Goal: Information Seeking & Learning: Learn about a topic

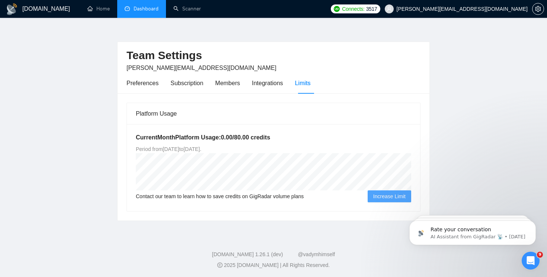
click at [139, 7] on link "Dashboard" at bounding box center [142, 9] width 34 height 6
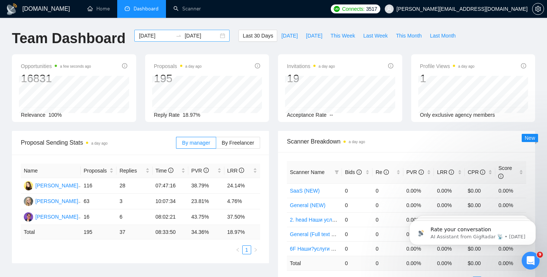
click at [214, 36] on div "[DATE] [DATE]" at bounding box center [181, 36] width 95 height 12
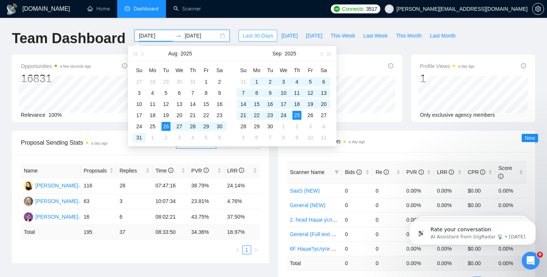
click at [243, 35] on span "Last 30 Days" at bounding box center [258, 36] width 31 height 8
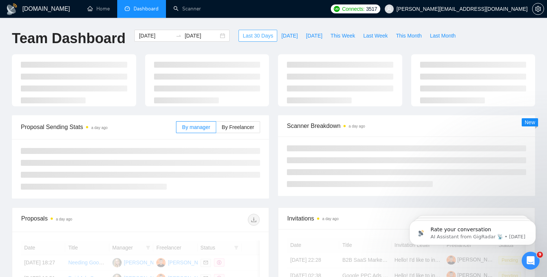
click at [243, 35] on span "Last 30 Days" at bounding box center [258, 36] width 31 height 8
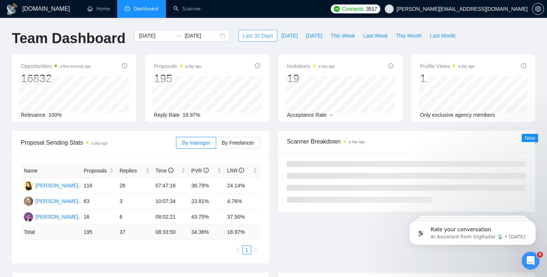
click at [261, 39] on span "Last 30 Days" at bounding box center [258, 36] width 31 height 8
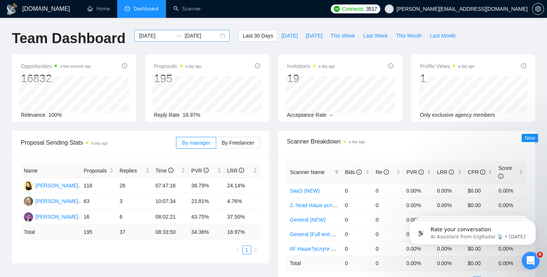
click at [191, 38] on input "[DATE]" at bounding box center [201, 36] width 34 height 8
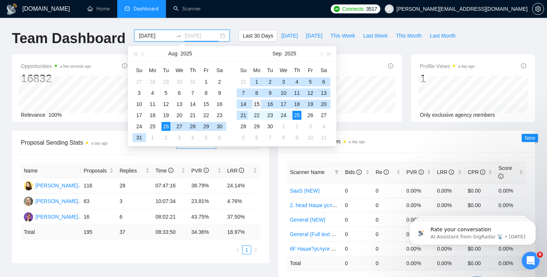
type input "[DATE]"
click at [255, 104] on div "15" at bounding box center [256, 104] width 9 height 9
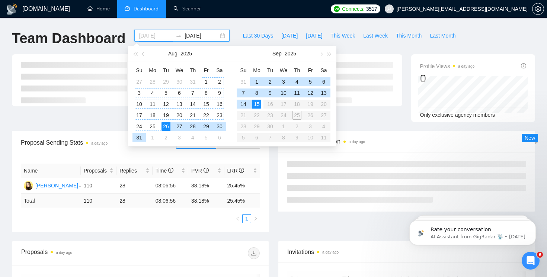
type input "[DATE]"
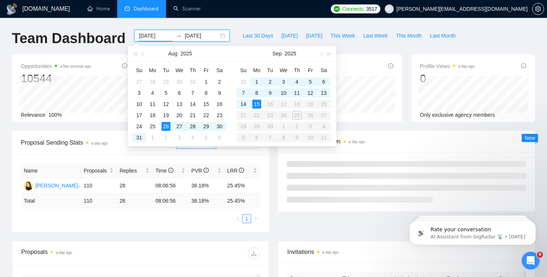
click at [192, 35] on input "[DATE]" at bounding box center [201, 36] width 34 height 8
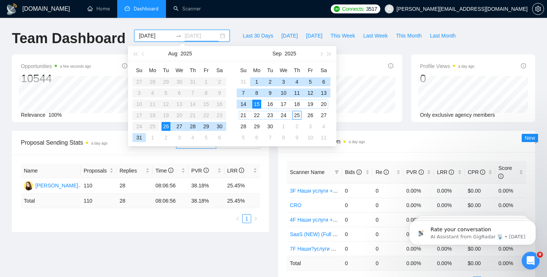
click at [299, 115] on div "25" at bounding box center [296, 115] width 9 height 9
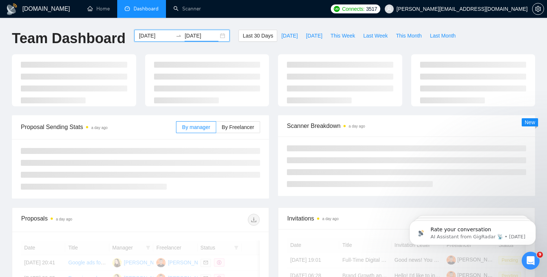
type input "[DATE]"
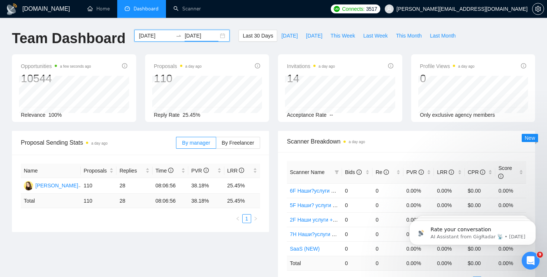
click at [220, 37] on div "[DATE] [DATE]" at bounding box center [181, 36] width 95 height 12
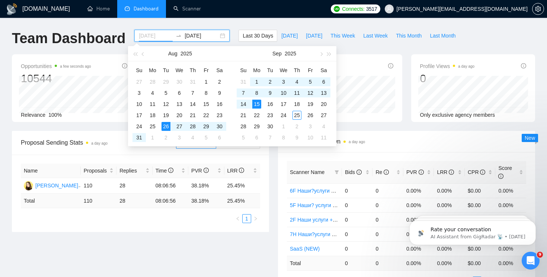
type input "[DATE]"
click at [260, 103] on div "15" at bounding box center [256, 104] width 9 height 9
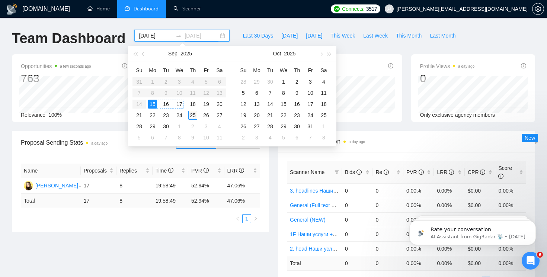
type input "[DATE]"
click at [192, 114] on div "25" at bounding box center [192, 115] width 9 height 9
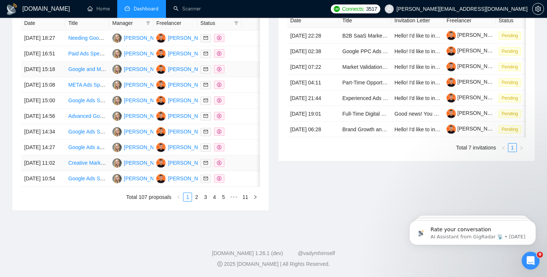
scroll to position [391, 0]
click at [196, 196] on link "2" at bounding box center [196, 197] width 8 height 8
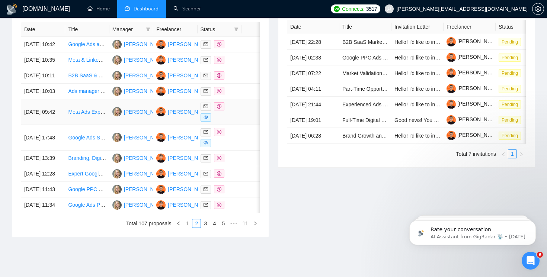
scroll to position [323, 0]
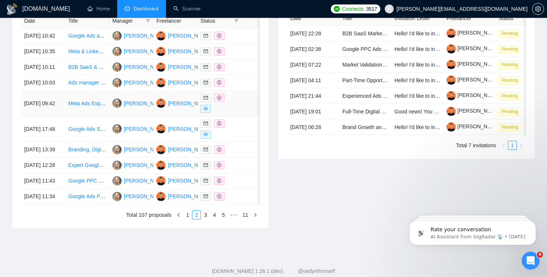
click at [216, 102] on span at bounding box center [219, 98] width 10 height 8
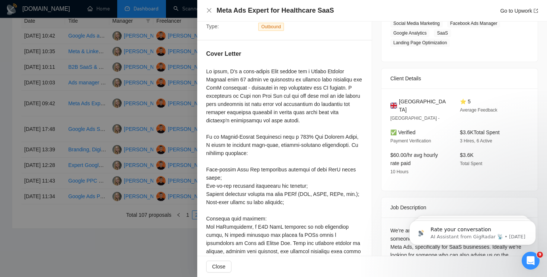
scroll to position [113, 0]
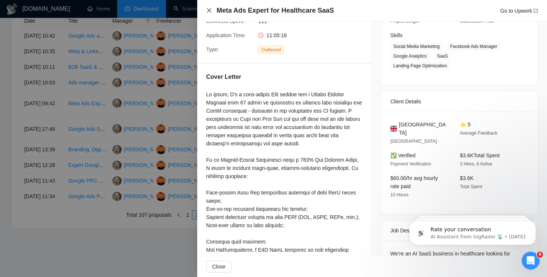
click at [211, 10] on icon "close" at bounding box center [209, 10] width 6 height 6
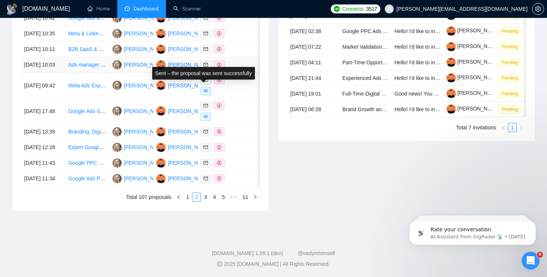
scroll to position [397, 0]
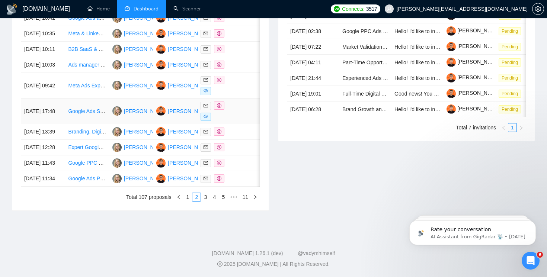
click at [205, 114] on icon "eye" at bounding box center [205, 116] width 4 height 4
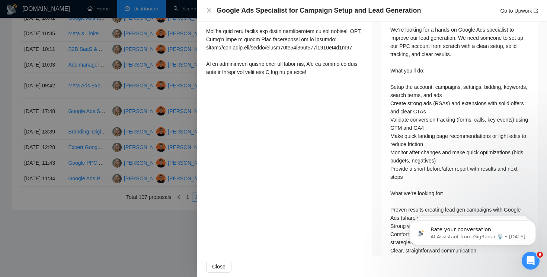
scroll to position [400, 0]
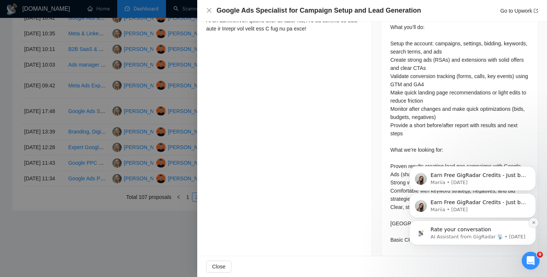
click at [534, 221] on icon "Dismiss notification" at bounding box center [534, 223] width 4 height 4
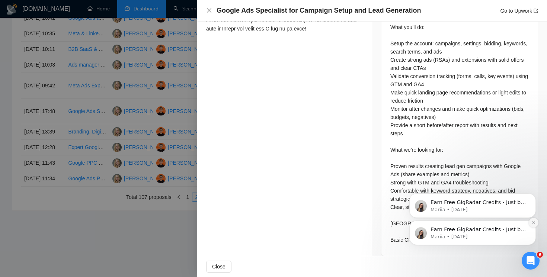
click at [533, 224] on icon "Dismiss notification" at bounding box center [533, 222] width 3 height 3
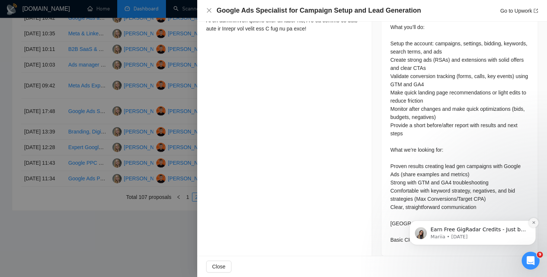
click at [534, 224] on icon "Dismiss notification" at bounding box center [534, 223] width 4 height 4
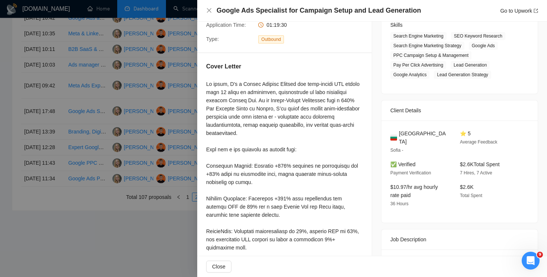
scroll to position [128, 0]
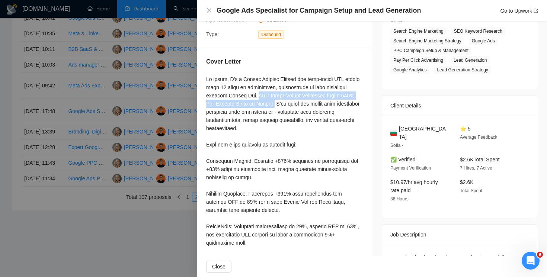
drag, startPoint x: 285, startPoint y: 96, endPoint x: 311, endPoint y: 106, distance: 28.4
click at [311, 106] on div at bounding box center [284, 189] width 157 height 229
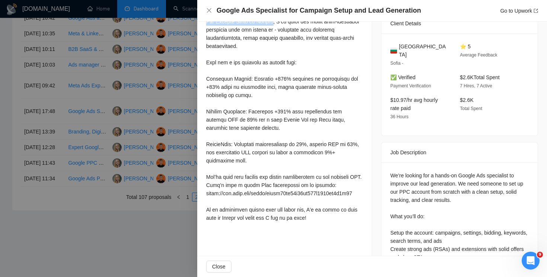
scroll to position [215, 0]
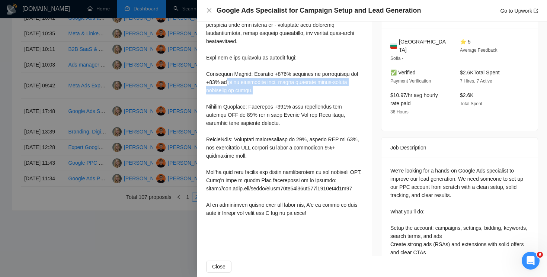
drag, startPoint x: 275, startPoint y: 88, endPoint x: 227, endPoint y: 81, distance: 48.8
click at [227, 81] on div at bounding box center [284, 102] width 157 height 229
click at [265, 93] on div at bounding box center [284, 102] width 157 height 229
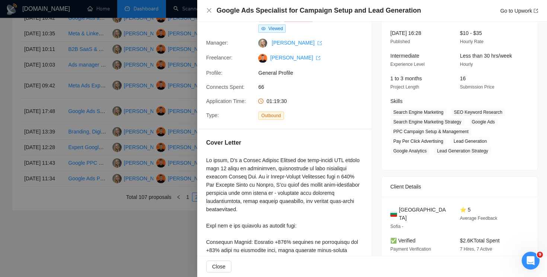
scroll to position [41, 0]
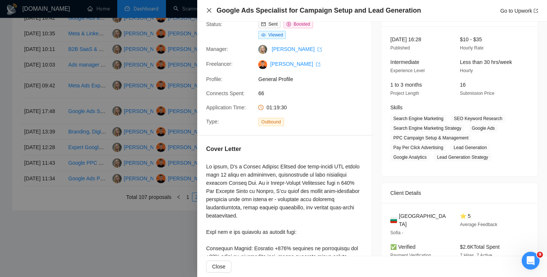
click at [209, 8] on icon "close" at bounding box center [209, 10] width 6 height 6
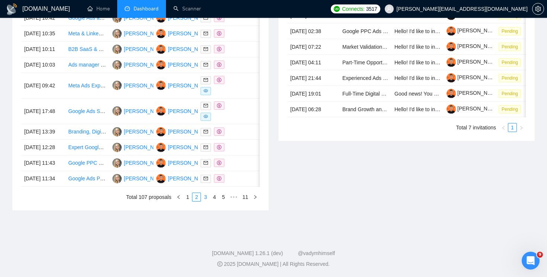
click at [206, 194] on link "3" at bounding box center [205, 197] width 8 height 8
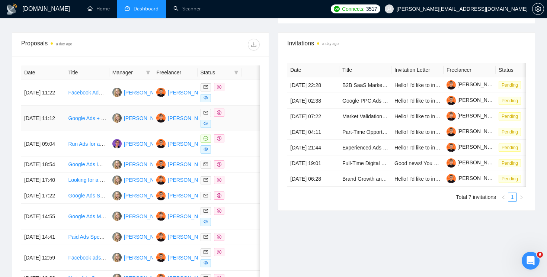
scroll to position [262, 0]
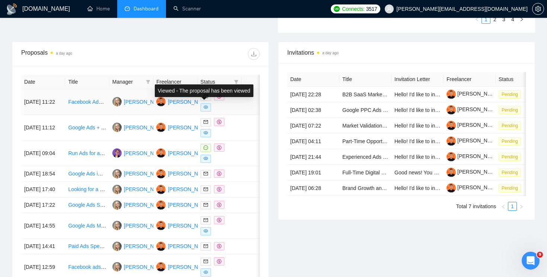
click at [219, 97] on div "Viewed - The proposal has been viewed" at bounding box center [203, 91] width 107 height 22
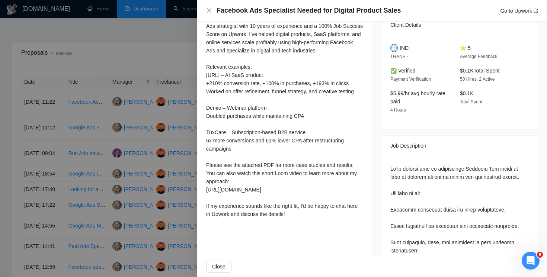
scroll to position [193, 0]
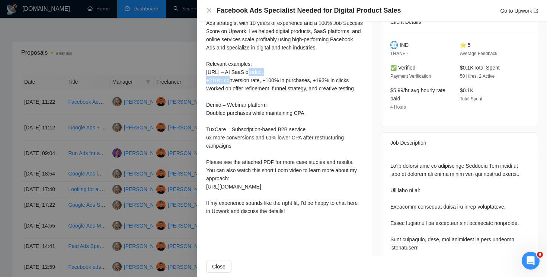
drag, startPoint x: 243, startPoint y: 81, endPoint x: 290, endPoint y: 79, distance: 47.3
click at [290, 79] on div "Hi there, I'm a data-driven paid ads expert and Meta (Facebook) Ads strategist …" at bounding box center [284, 113] width 157 height 205
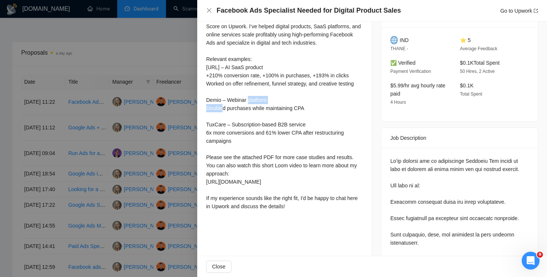
drag, startPoint x: 226, startPoint y: 110, endPoint x: 272, endPoint y: 109, distance: 45.4
click at [269, 109] on div "Hi there, I'm a data-driven paid ads expert and Meta (Facebook) Ads strategist …" at bounding box center [284, 108] width 157 height 205
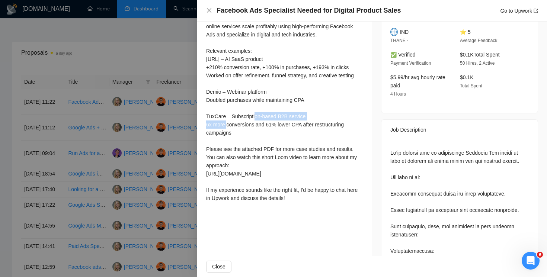
drag, startPoint x: 313, startPoint y: 125, endPoint x: 232, endPoint y: 125, distance: 80.7
click at [232, 125] on div "Hi there, I'm a data-driven paid ads expert and Meta (Facebook) Ads strategist …" at bounding box center [284, 100] width 157 height 205
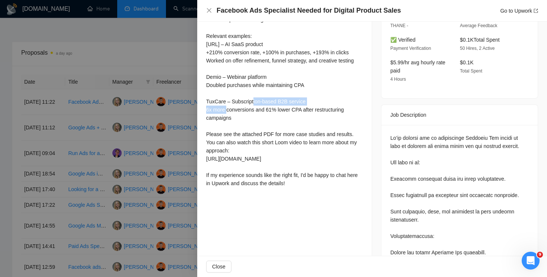
scroll to position [226, 0]
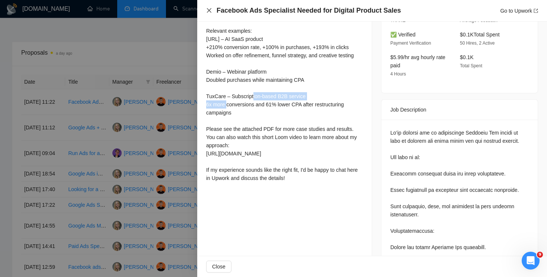
click at [208, 11] on icon "close" at bounding box center [209, 10] width 4 height 4
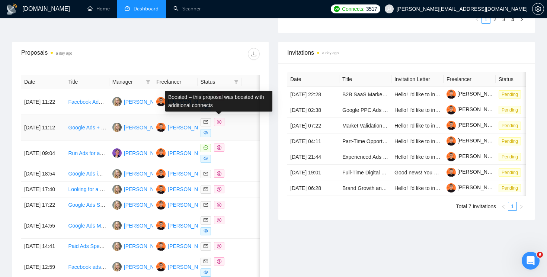
click at [219, 120] on icon "dollar" at bounding box center [219, 122] width 4 height 4
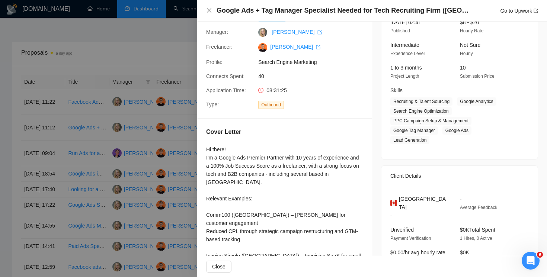
scroll to position [63, 0]
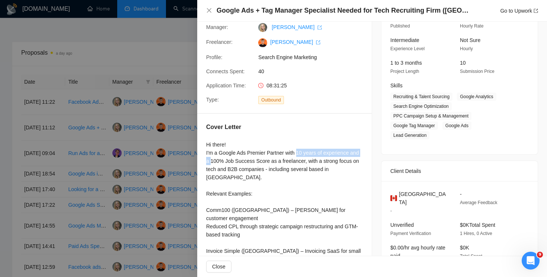
drag, startPoint x: 221, startPoint y: 164, endPoint x: 300, endPoint y: 156, distance: 79.6
click at [300, 156] on div "Hi there! I'm a Google Ads Premier Partner with 10 years of experience and a 10…" at bounding box center [284, 251] width 157 height 221
click at [299, 157] on div "Hi there! I'm a Google Ads Premier Partner with 10 years of experience and a 10…" at bounding box center [284, 251] width 157 height 221
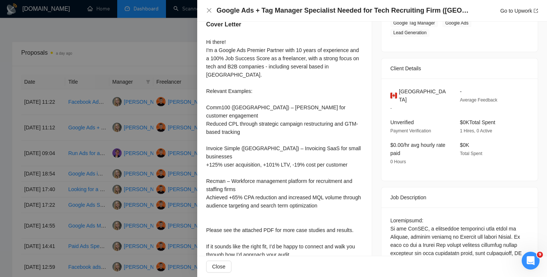
scroll to position [144, 0]
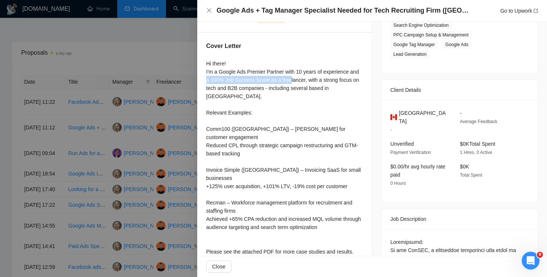
drag, startPoint x: 217, startPoint y: 81, endPoint x: 304, endPoint y: 82, distance: 86.7
click at [304, 82] on div "Hi there! I'm a Google Ads Premier Partner with 10 years of experience and a 10…" at bounding box center [284, 170] width 157 height 221
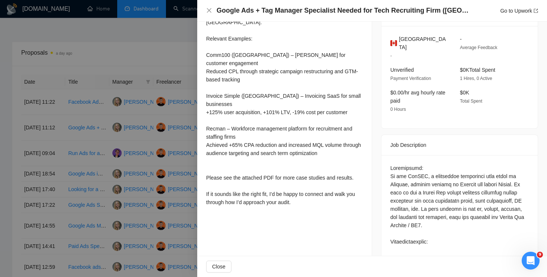
scroll to position [220, 0]
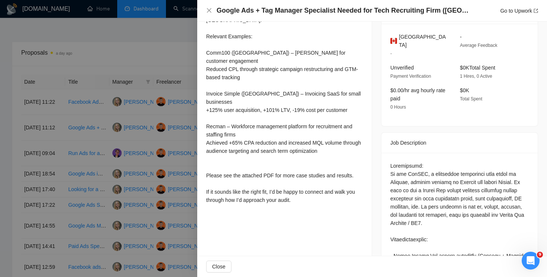
click at [246, 153] on div "Hi there! I'm a Google Ads Premier Partner with 10 years of experience and a 10…" at bounding box center [284, 93] width 157 height 221
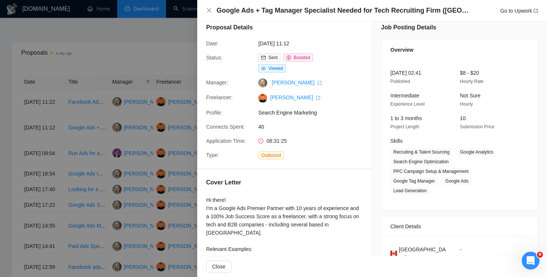
scroll to position [5, 0]
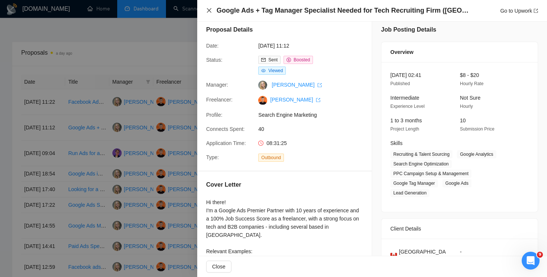
click at [209, 9] on icon "close" at bounding box center [209, 10] width 6 height 6
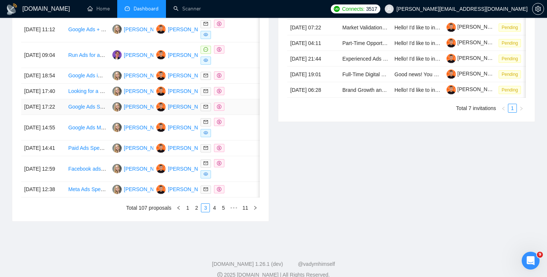
scroll to position [376, 0]
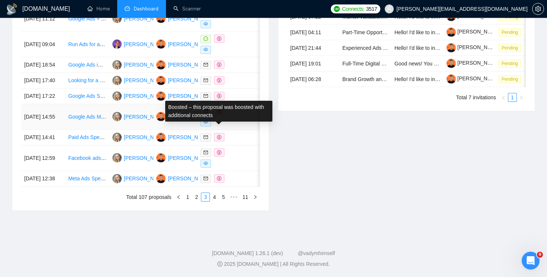
click at [219, 113] on icon "dollar" at bounding box center [219, 111] width 4 height 4
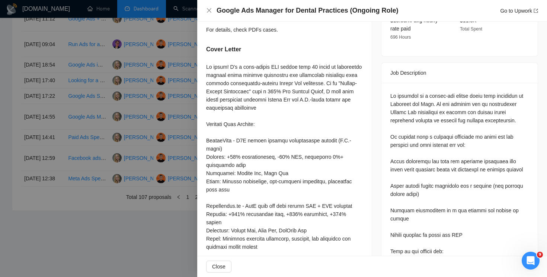
scroll to position [286, 0]
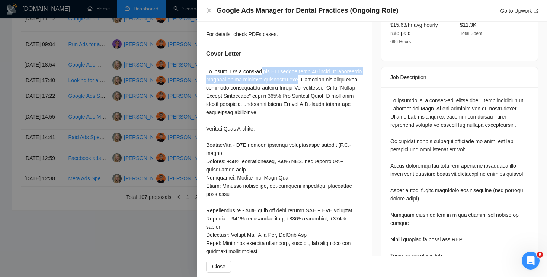
drag, startPoint x: 259, startPoint y: 74, endPoint x: 321, endPoint y: 79, distance: 62.7
click at [321, 79] on div at bounding box center [284, 214] width 157 height 295
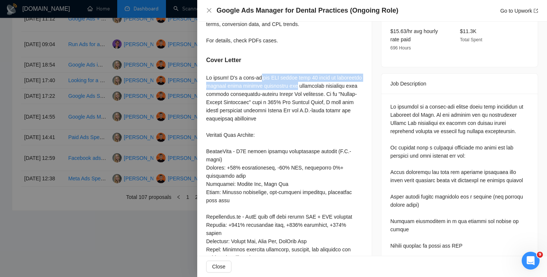
scroll to position [279, 0]
drag, startPoint x: 459, startPoint y: 99, endPoint x: 473, endPoint y: 99, distance: 14.1
drag, startPoint x: 264, startPoint y: 73, endPoint x: 297, endPoint y: 73, distance: 33.5
click at [297, 73] on div "Have you managed Google Ads for U.S. dental or healthcare? How do you choose ke…" at bounding box center [284, 139] width 174 height 483
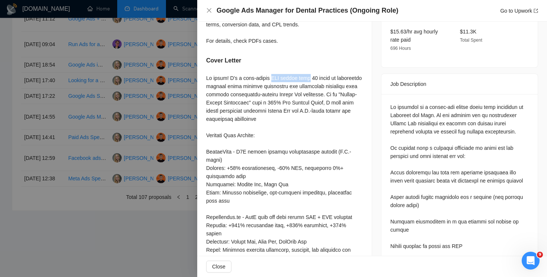
drag, startPoint x: 270, startPoint y: 79, endPoint x: 309, endPoint y: 79, distance: 39.8
click at [309, 79] on div at bounding box center [284, 221] width 157 height 295
click at [279, 83] on div at bounding box center [284, 221] width 157 height 295
drag, startPoint x: 319, startPoint y: 78, endPoint x: 252, endPoint y: 78, distance: 67.0
click at [252, 78] on div at bounding box center [284, 221] width 157 height 295
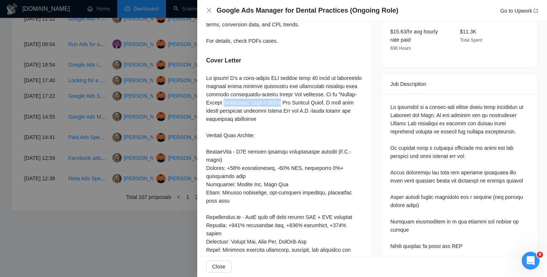
drag, startPoint x: 287, startPoint y: 100, endPoint x: 345, endPoint y: 100, distance: 58.0
click at [345, 100] on div at bounding box center [284, 221] width 157 height 295
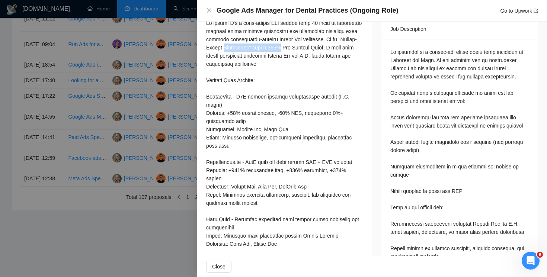
scroll to position [327, 0]
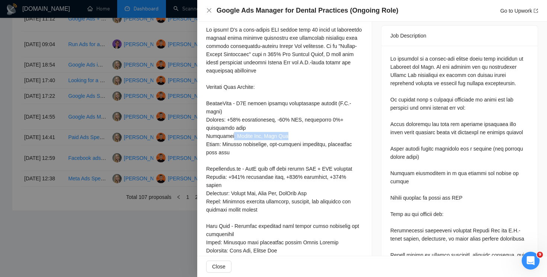
drag, startPoint x: 290, startPoint y: 138, endPoint x: 229, endPoint y: 138, distance: 60.6
click at [229, 138] on div at bounding box center [284, 173] width 157 height 295
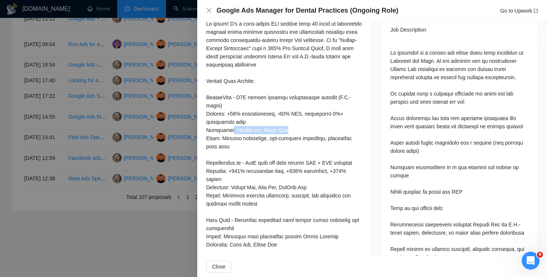
click at [287, 128] on div at bounding box center [284, 167] width 157 height 295
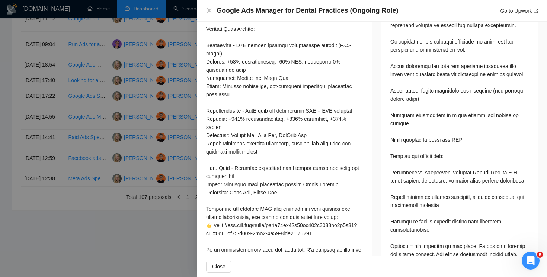
scroll to position [391, 0]
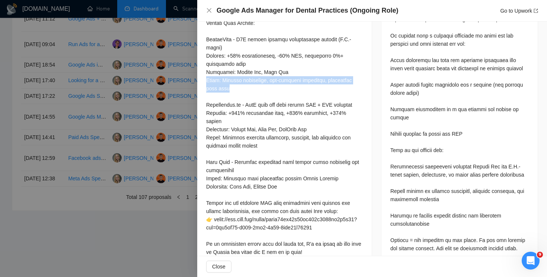
drag, startPoint x: 244, startPoint y: 87, endPoint x: 204, endPoint y: 81, distance: 39.8
click at [204, 81] on div "Have you managed Google Ads for U.S. dental or healthcare? How do you choose ke…" at bounding box center [284, 26] width 174 height 483
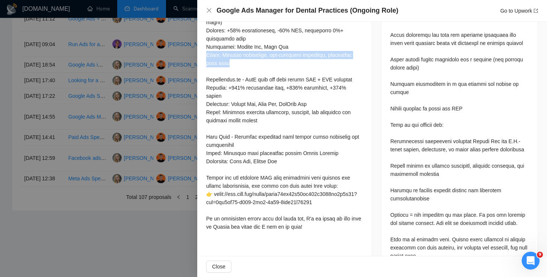
scroll to position [419, 0]
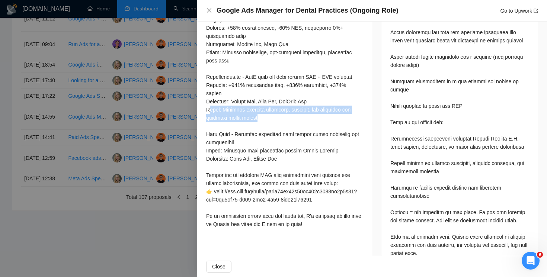
drag, startPoint x: 264, startPoint y: 116, endPoint x: 209, endPoint y: 109, distance: 55.5
click at [208, 109] on div at bounding box center [284, 81] width 157 height 295
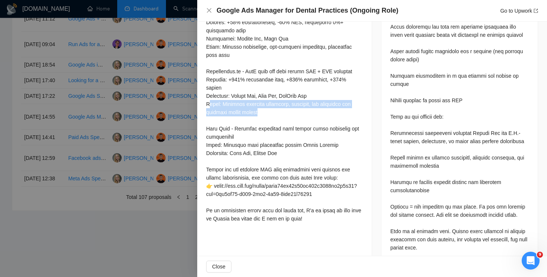
scroll to position [428, 0]
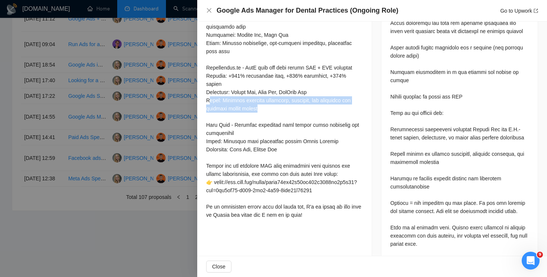
click at [279, 100] on div at bounding box center [284, 71] width 157 height 295
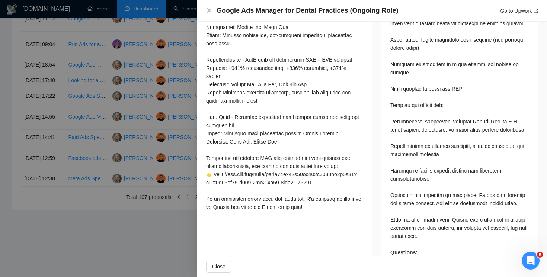
scroll to position [441, 0]
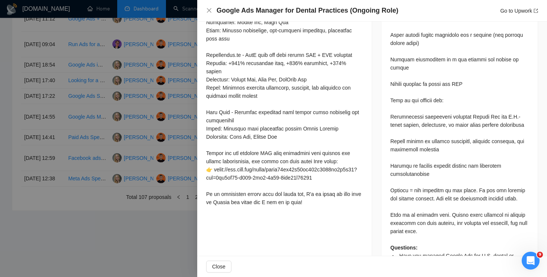
click at [216, 112] on div at bounding box center [284, 59] width 157 height 295
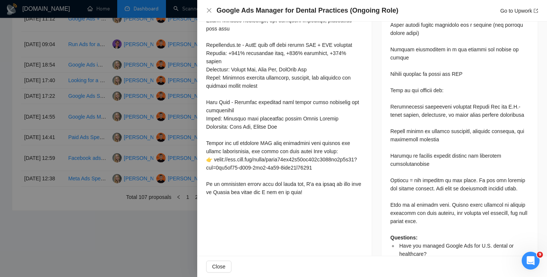
click at [212, 102] on div at bounding box center [284, 49] width 157 height 295
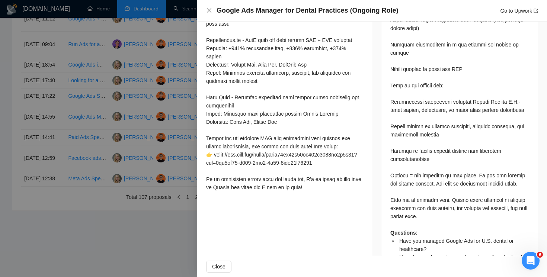
scroll to position [462, 0]
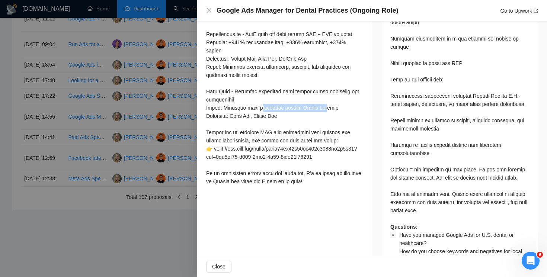
drag, startPoint x: 327, startPoint y: 108, endPoint x: 254, endPoint y: 108, distance: 72.5
click at [254, 108] on div at bounding box center [284, 38] width 157 height 295
drag, startPoint x: 288, startPoint y: 115, endPoint x: 234, endPoint y: 115, distance: 53.9
click at [234, 115] on div at bounding box center [284, 38] width 157 height 295
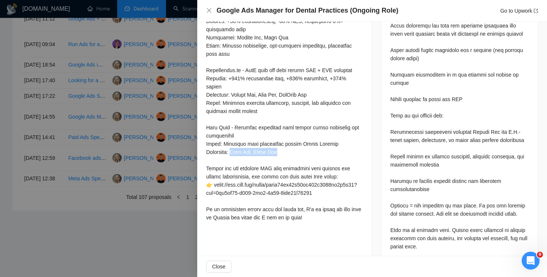
scroll to position [422, 0]
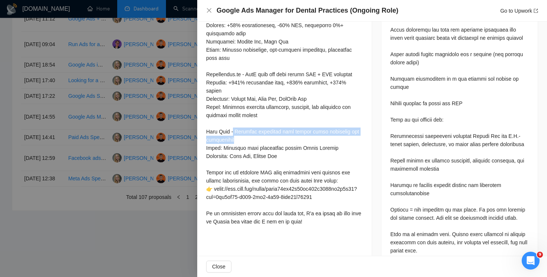
drag, startPoint x: 244, startPoint y: 142, endPoint x: 234, endPoint y: 131, distance: 14.5
click at [234, 131] on div at bounding box center [284, 78] width 157 height 295
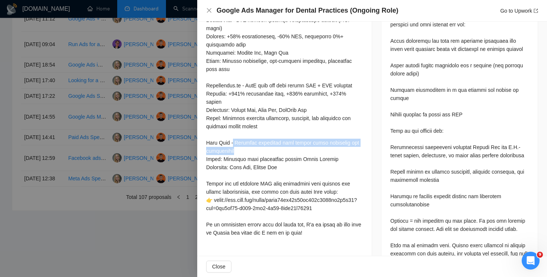
scroll to position [386, 0]
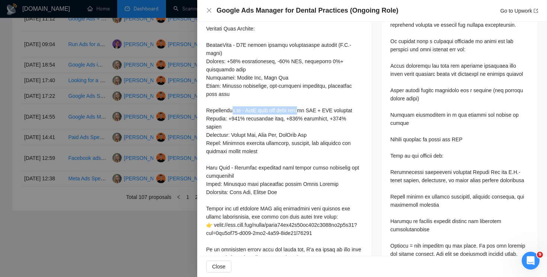
drag, startPoint x: 228, startPoint y: 107, endPoint x: 304, endPoint y: 107, distance: 75.9
click at [304, 107] on div at bounding box center [284, 114] width 157 height 295
drag, startPoint x: 234, startPoint y: 118, endPoint x: 273, endPoint y: 118, distance: 39.4
click at [273, 118] on div at bounding box center [284, 114] width 157 height 295
click at [208, 9] on icon "close" at bounding box center [209, 10] width 6 height 6
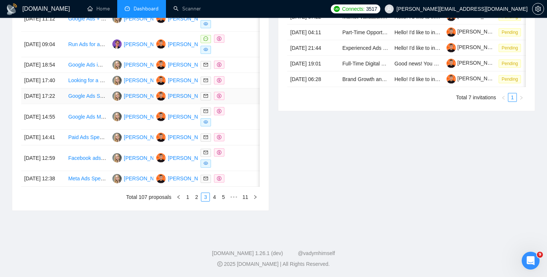
scroll to position [405, 0]
click at [219, 145] on td at bounding box center [220, 158] width 44 height 26
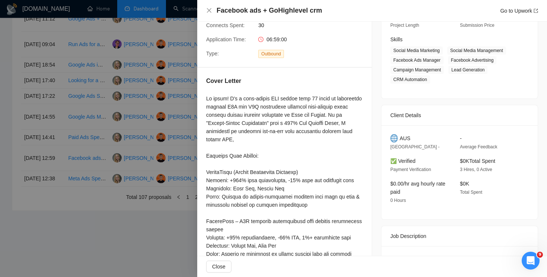
scroll to position [99, 0]
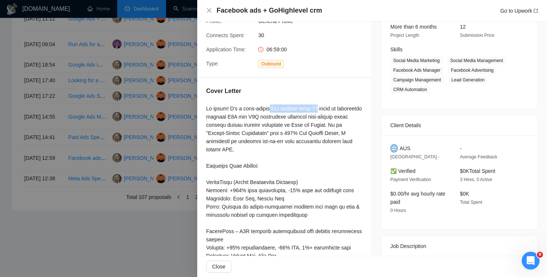
drag, startPoint x: 269, startPoint y: 107, endPoint x: 322, endPoint y: 108, distance: 53.2
click at [322, 108] on div at bounding box center [284, 244] width 157 height 278
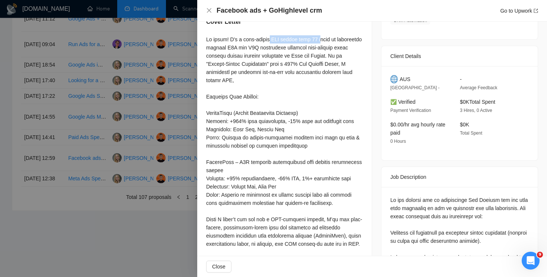
scroll to position [182, 0]
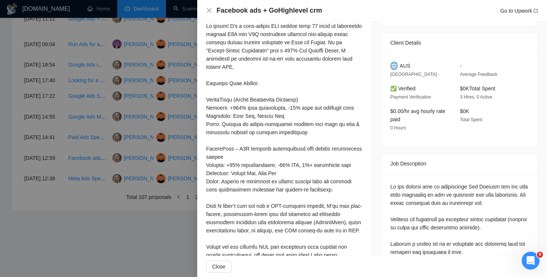
click at [237, 90] on div at bounding box center [284, 161] width 157 height 278
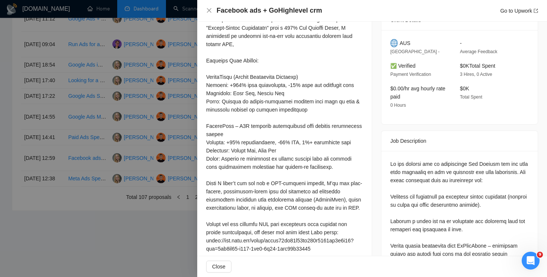
scroll to position [206, 0]
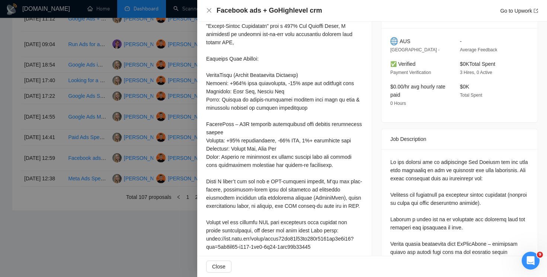
click at [236, 76] on div at bounding box center [284, 136] width 157 height 278
drag, startPoint x: 308, startPoint y: 74, endPoint x: 207, endPoint y: 74, distance: 100.8
click at [207, 74] on div at bounding box center [284, 136] width 157 height 278
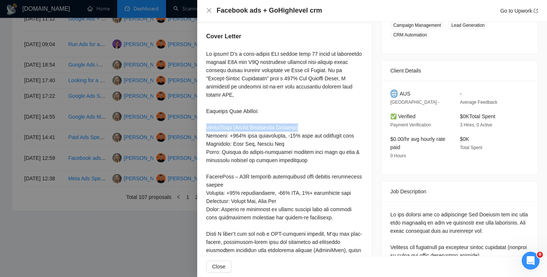
scroll to position [150, 0]
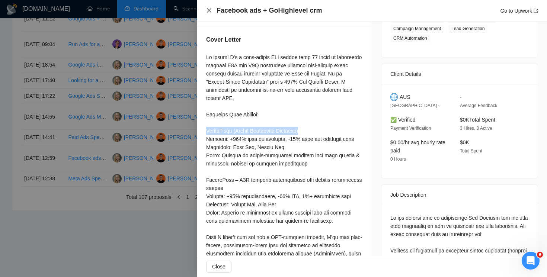
click at [210, 12] on icon "close" at bounding box center [209, 10] width 4 height 4
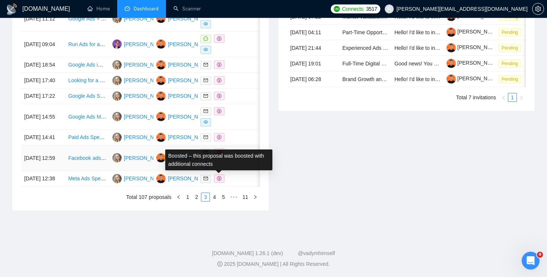
click at [221, 148] on span at bounding box center [219, 152] width 10 height 8
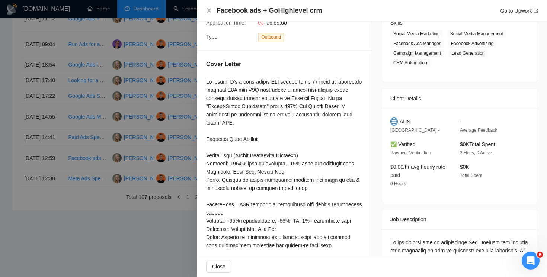
scroll to position [113, 0]
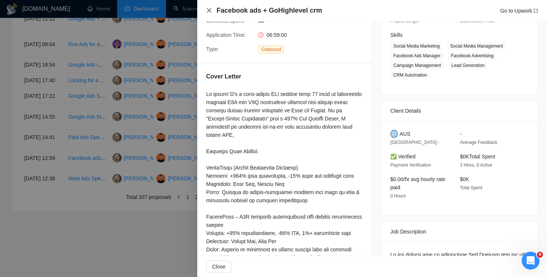
click at [206, 8] on icon "close" at bounding box center [209, 10] width 6 height 6
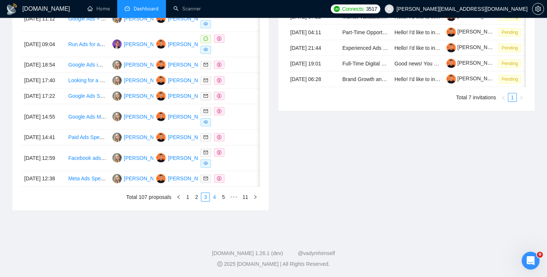
click at [212, 198] on link "4" at bounding box center [214, 197] width 8 height 8
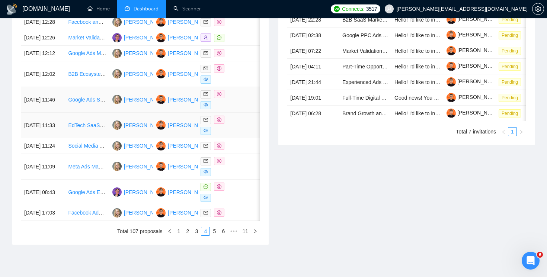
scroll to position [338, 0]
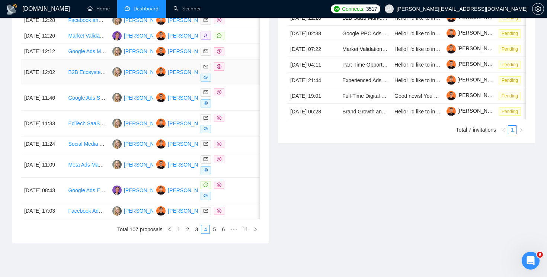
click at [221, 71] on span at bounding box center [219, 66] width 10 height 8
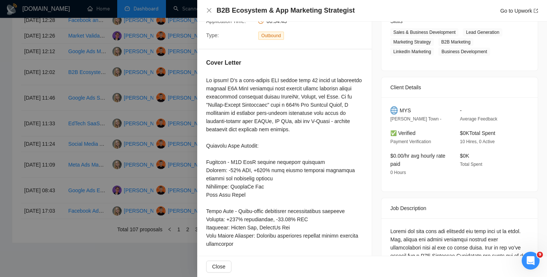
scroll to position [135, 0]
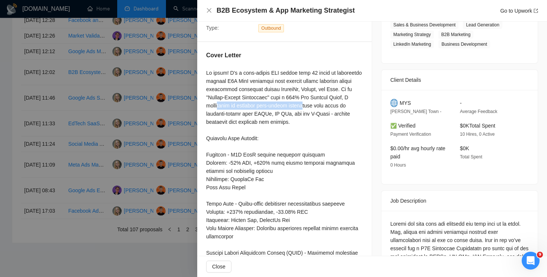
drag, startPoint x: 261, startPoint y: 102, endPoint x: 338, endPoint y: 104, distance: 77.8
click at [338, 104] on div at bounding box center [284, 241] width 157 height 344
click at [321, 93] on div at bounding box center [284, 241] width 157 height 344
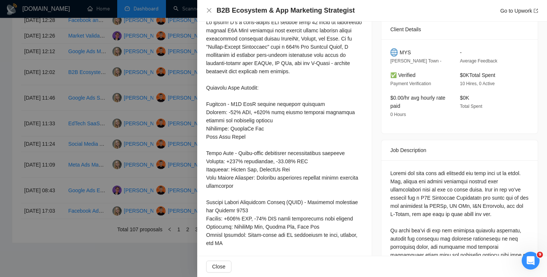
scroll to position [193, 0]
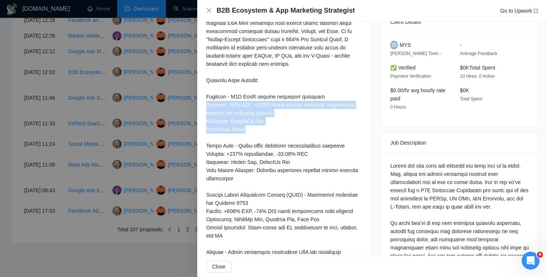
drag, startPoint x: 262, startPoint y: 129, endPoint x: 202, endPoint y: 105, distance: 65.1
click at [202, 105] on div "Cover Letter" at bounding box center [284, 175] width 174 height 382
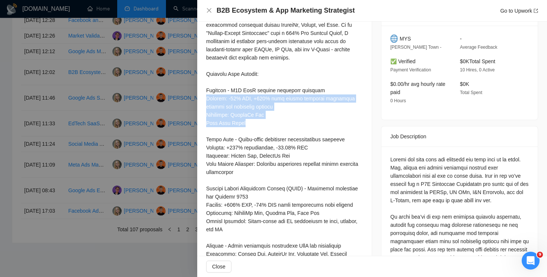
click at [238, 123] on div at bounding box center [284, 176] width 157 height 344
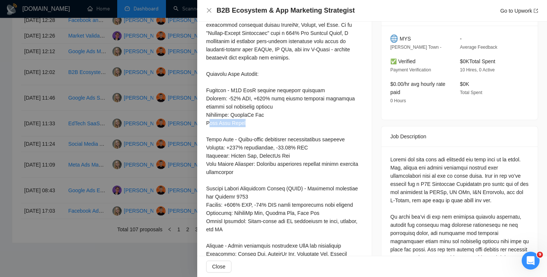
drag, startPoint x: 256, startPoint y: 123, endPoint x: 208, endPoint y: 123, distance: 47.6
click at [208, 123] on div at bounding box center [284, 176] width 157 height 344
click at [234, 123] on div at bounding box center [284, 176] width 157 height 344
click at [244, 125] on div at bounding box center [284, 176] width 157 height 344
drag, startPoint x: 250, startPoint y: 125, endPoint x: 203, endPoint y: 125, distance: 46.9
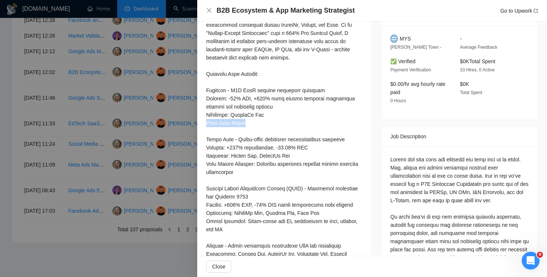
click at [203, 125] on div "Cover Letter" at bounding box center [284, 169] width 174 height 382
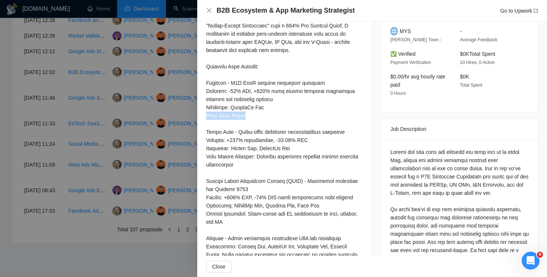
scroll to position [212, 0]
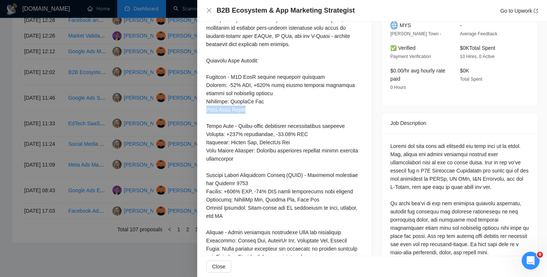
click at [231, 106] on div at bounding box center [284, 163] width 157 height 344
drag, startPoint x: 255, startPoint y: 109, endPoint x: 205, endPoint y: 109, distance: 50.2
click at [205, 109] on div "Cover Letter" at bounding box center [284, 155] width 174 height 382
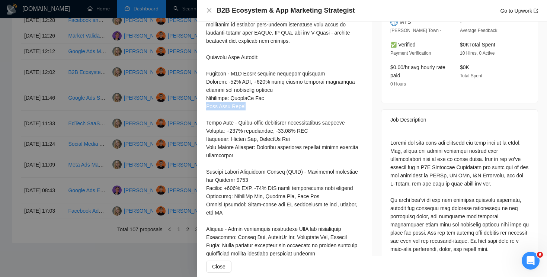
click at [251, 103] on div at bounding box center [284, 160] width 157 height 344
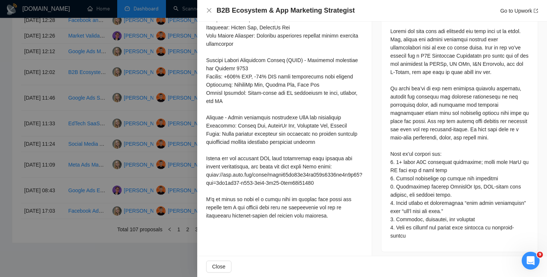
scroll to position [331, 0]
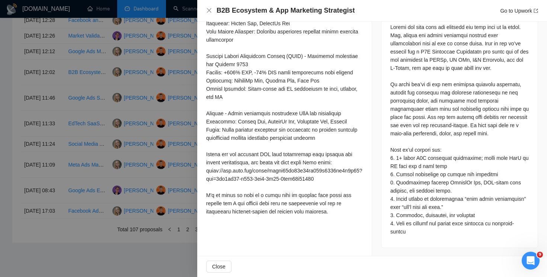
click at [209, 109] on div at bounding box center [284, 44] width 157 height 344
click at [256, 124] on div at bounding box center [284, 44] width 157 height 344
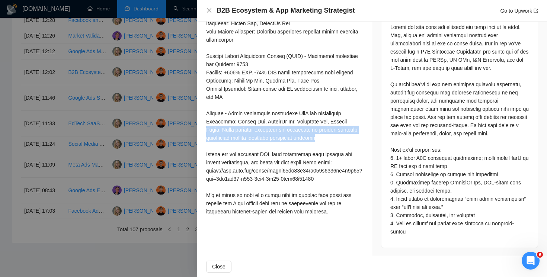
drag, startPoint x: 352, startPoint y: 140, endPoint x: 205, endPoint y: 131, distance: 147.6
click at [205, 131] on div "Cover Letter" at bounding box center [284, 36] width 174 height 382
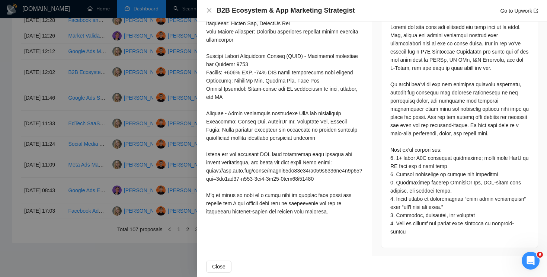
click at [290, 118] on div at bounding box center [284, 44] width 157 height 344
drag, startPoint x: 227, startPoint y: 112, endPoint x: 210, endPoint y: 112, distance: 16.7
click at [210, 112] on div at bounding box center [284, 44] width 157 height 344
drag, startPoint x: 240, startPoint y: 115, endPoint x: 324, endPoint y: 108, distance: 84.7
click at [325, 108] on div at bounding box center [284, 44] width 157 height 344
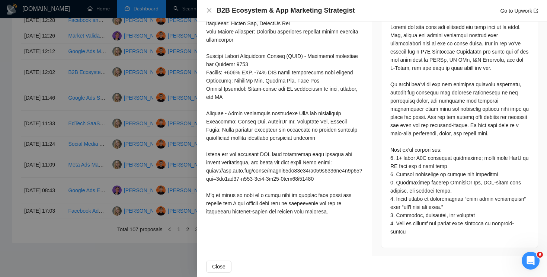
click at [324, 108] on div at bounding box center [284, 44] width 157 height 344
click at [233, 119] on div at bounding box center [284, 44] width 157 height 344
drag, startPoint x: 255, startPoint y: 114, endPoint x: 229, endPoint y: 114, distance: 26.0
click at [229, 114] on div at bounding box center [284, 44] width 157 height 344
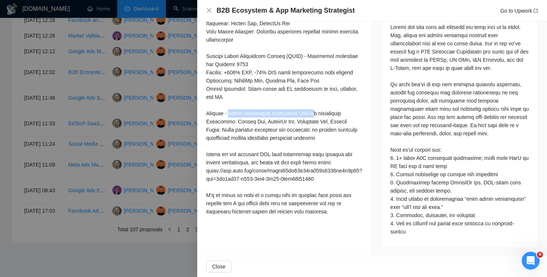
drag, startPoint x: 231, startPoint y: 114, endPoint x: 320, endPoint y: 116, distance: 89.3
click at [320, 116] on div at bounding box center [284, 44] width 157 height 344
click at [227, 117] on div at bounding box center [284, 44] width 157 height 344
drag, startPoint x: 231, startPoint y: 114, endPoint x: 328, endPoint y: 116, distance: 97.5
click at [328, 116] on div at bounding box center [284, 44] width 157 height 344
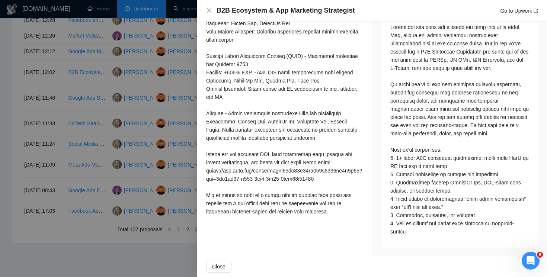
click at [276, 130] on div at bounding box center [284, 44] width 157 height 344
click at [257, 107] on div at bounding box center [284, 44] width 157 height 344
drag, startPoint x: 230, startPoint y: 113, endPoint x: 328, endPoint y: 116, distance: 98.2
click at [327, 116] on div at bounding box center [284, 44] width 157 height 344
click at [259, 193] on div at bounding box center [284, 44] width 157 height 344
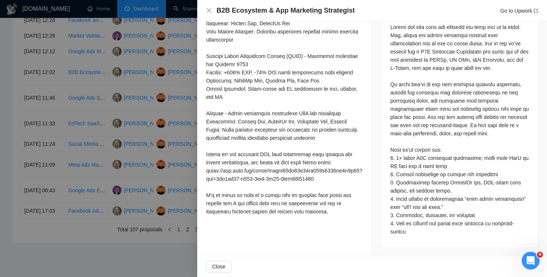
click at [301, 207] on div at bounding box center [284, 44] width 157 height 344
drag, startPoint x: 245, startPoint y: 197, endPoint x: 307, endPoint y: 198, distance: 62.1
click at [306, 198] on div at bounding box center [284, 44] width 157 height 344
click at [305, 221] on div "Cover Letter" at bounding box center [284, 36] width 174 height 382
drag, startPoint x: 301, startPoint y: 197, endPoint x: 222, endPoint y: 197, distance: 79.2
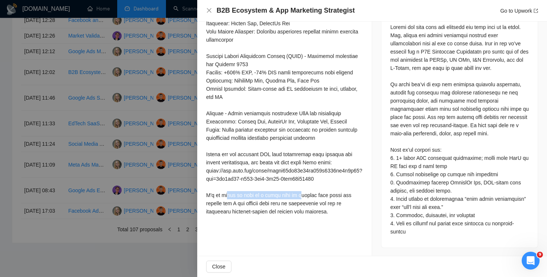
click at [222, 197] on div at bounding box center [284, 44] width 157 height 344
click at [340, 208] on div at bounding box center [284, 44] width 157 height 344
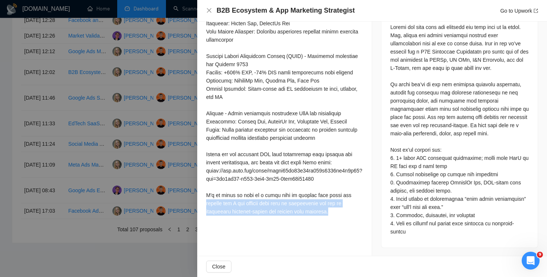
drag, startPoint x: 340, startPoint y: 213, endPoint x: 205, endPoint y: 200, distance: 136.3
click at [204, 200] on div "Cover Letter" at bounding box center [284, 36] width 174 height 382
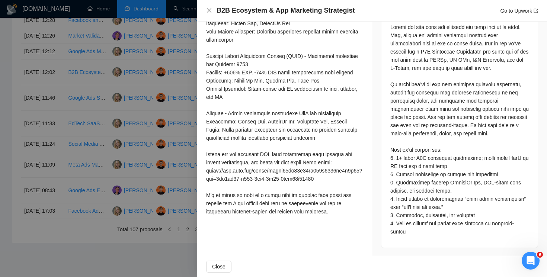
click at [403, 162] on div at bounding box center [459, 129] width 138 height 213
drag, startPoint x: 397, startPoint y: 157, endPoint x: 462, endPoint y: 167, distance: 66.6
click at [462, 167] on div at bounding box center [459, 129] width 138 height 213
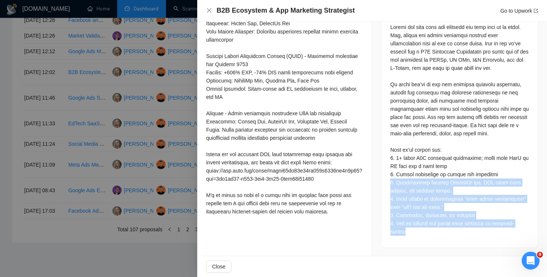
drag, startPoint x: 432, startPoint y: 228, endPoint x: 388, endPoint y: 178, distance: 66.7
click at [388, 178] on div at bounding box center [459, 131] width 156 height 234
drag, startPoint x: 391, startPoint y: 171, endPoint x: 422, endPoint y: 235, distance: 71.0
click at [422, 235] on div at bounding box center [459, 131] width 156 height 234
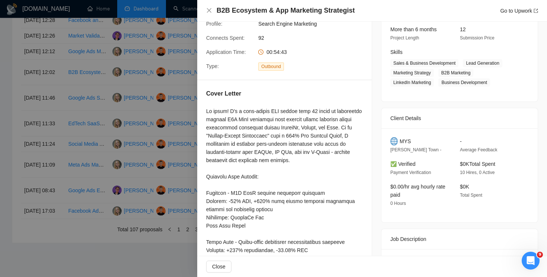
scroll to position [95, 0]
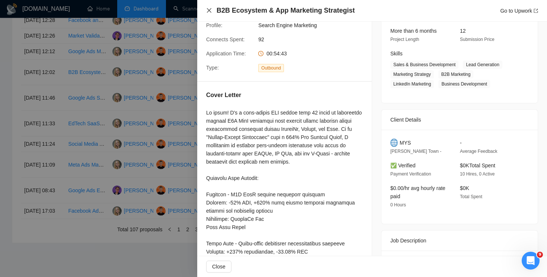
click at [210, 12] on icon "close" at bounding box center [209, 10] width 6 height 6
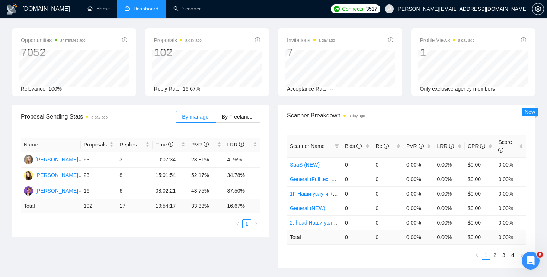
scroll to position [32, 0]
